Goal: Information Seeking & Learning: Learn about a topic

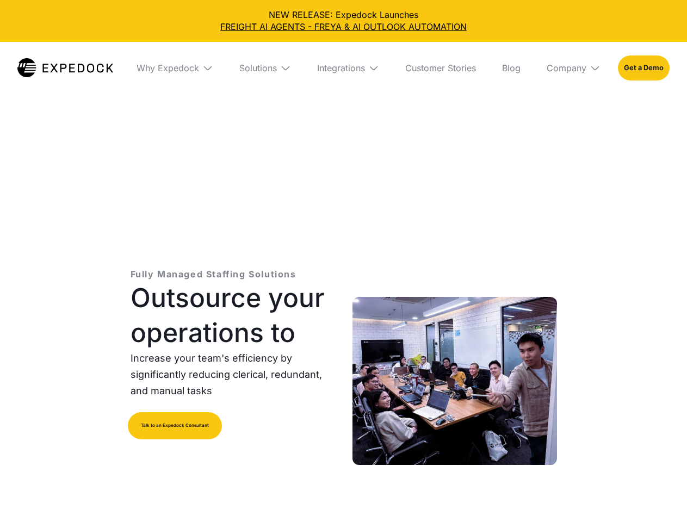
select select
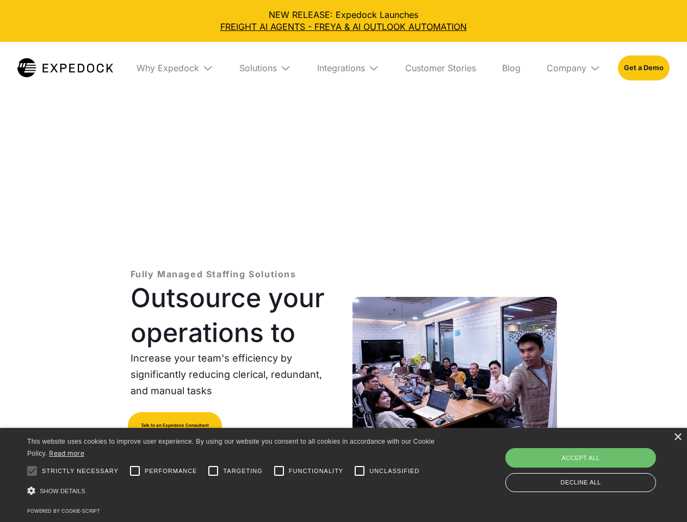
click at [343, 68] on div "Integrations" at bounding box center [341, 68] width 48 height 11
click at [175, 68] on div "Why Expedock" at bounding box center [158, 68] width 63 height 11
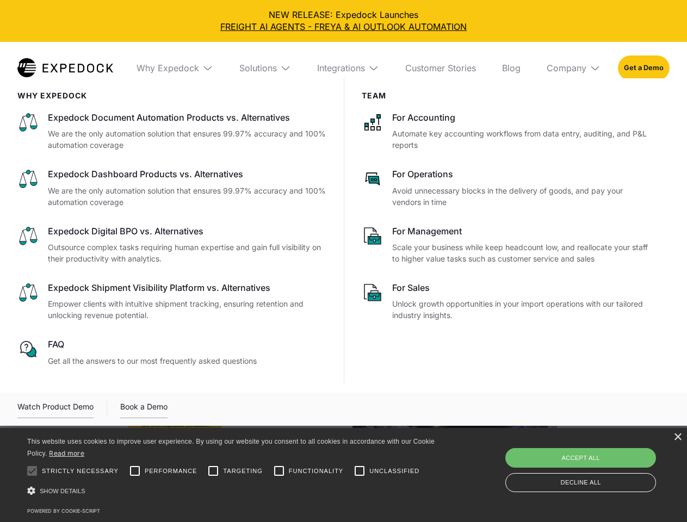
click at [265, 68] on div "Solutions" at bounding box center [258, 68] width 38 height 11
click at [348, 68] on div "Integrations" at bounding box center [341, 68] width 48 height 11
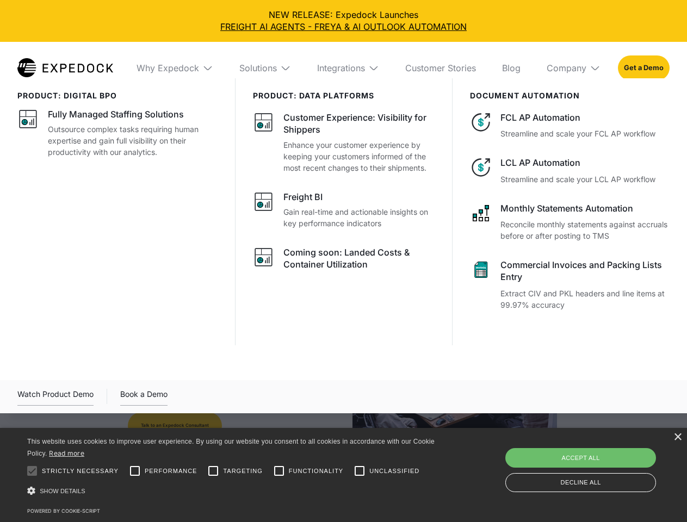
click at [573, 68] on div "Company" at bounding box center [567, 68] width 40 height 11
click at [32, 471] on div at bounding box center [32, 471] width 22 height 22
click at [135, 471] on input "Performance" at bounding box center [135, 471] width 22 height 22
checkbox input "true"
click at [213, 471] on input "Targeting" at bounding box center [213, 471] width 22 height 22
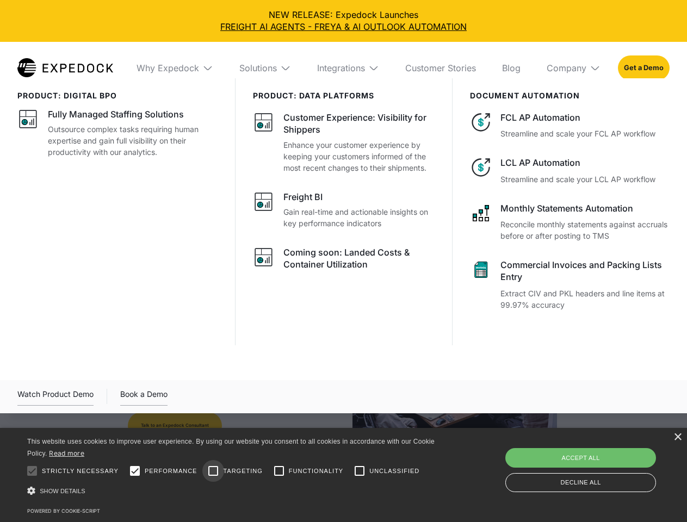
checkbox input "true"
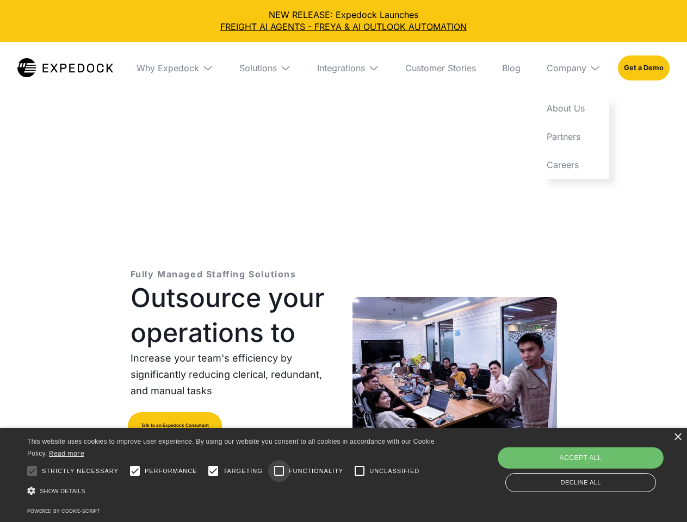
click at [279, 471] on input "Functionality" at bounding box center [279, 471] width 22 height 22
checkbox input "true"
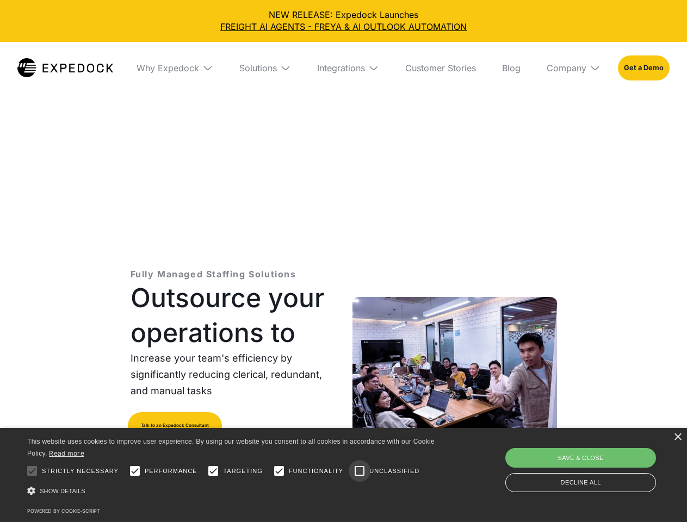
click at [360, 471] on input "Unclassified" at bounding box center [360, 471] width 22 height 22
checkbox input "true"
